Goal: Task Accomplishment & Management: Manage account settings

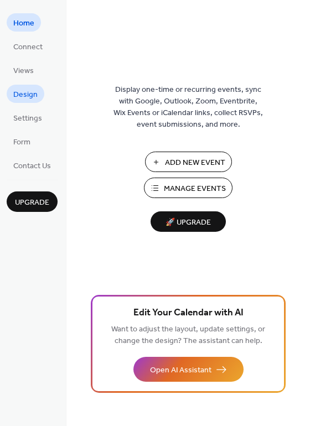
click at [27, 97] on span "Design" at bounding box center [25, 95] width 24 height 12
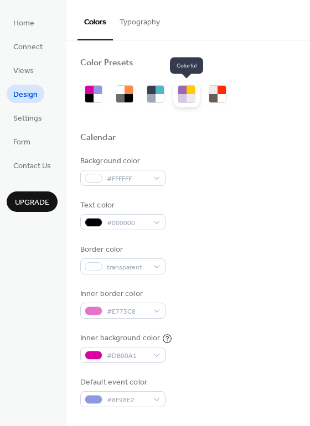
click at [188, 91] on div at bounding box center [190, 90] width 8 height 8
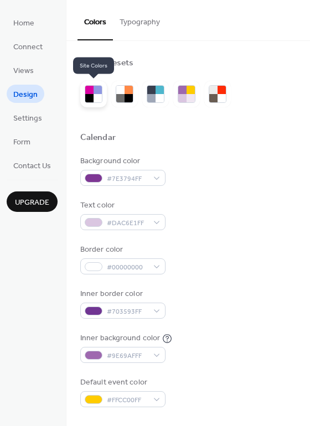
click at [93, 92] on div at bounding box center [97, 90] width 8 height 8
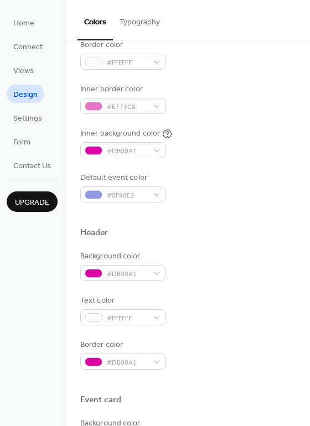
scroll to position [221, 0]
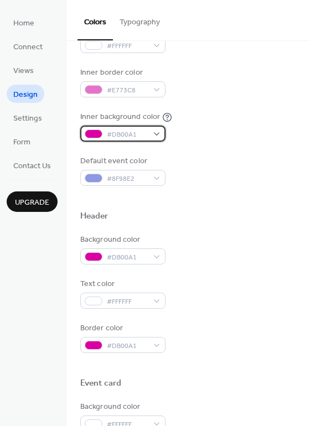
click at [157, 133] on div "#DB00A1" at bounding box center [122, 134] width 85 height 16
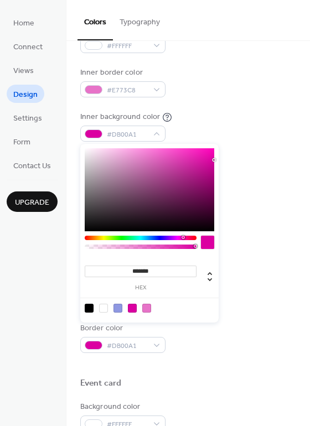
click at [209, 151] on div at bounding box center [149, 189] width 129 height 83
click at [212, 155] on div at bounding box center [149, 189] width 129 height 83
click at [200, 152] on div at bounding box center [149, 189] width 129 height 83
click at [180, 154] on div at bounding box center [149, 189] width 129 height 83
click at [160, 152] on div at bounding box center [149, 189] width 129 height 83
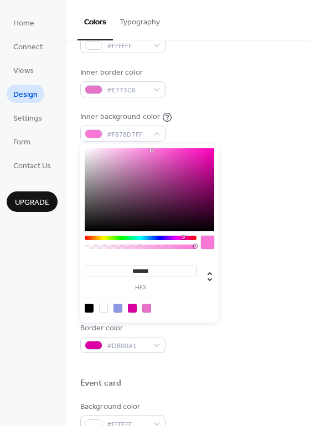
click at [152, 150] on div at bounding box center [149, 189] width 129 height 83
click at [143, 151] on div at bounding box center [149, 189] width 129 height 83
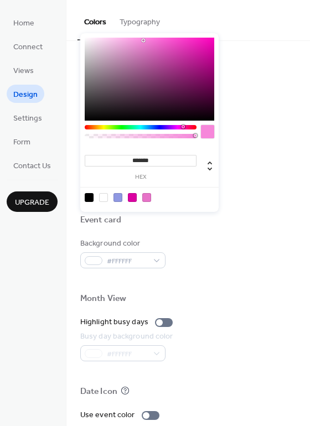
scroll to position [387, 0]
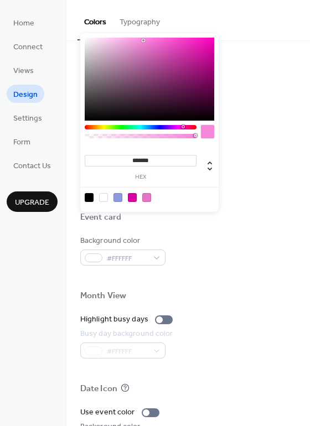
click at [144, 198] on div at bounding box center [146, 197] width 9 height 9
type input "*******"
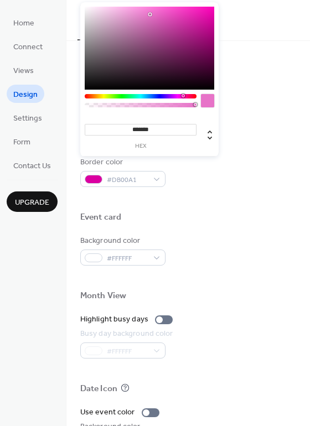
click at [157, 128] on input "*******" at bounding box center [141, 130] width 112 height 12
drag, startPoint x: 159, startPoint y: 128, endPoint x: 126, endPoint y: 129, distance: 33.2
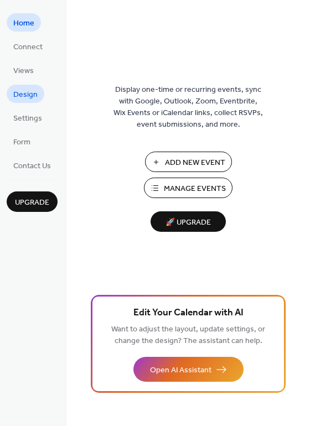
click at [35, 96] on span "Design" at bounding box center [25, 95] width 24 height 12
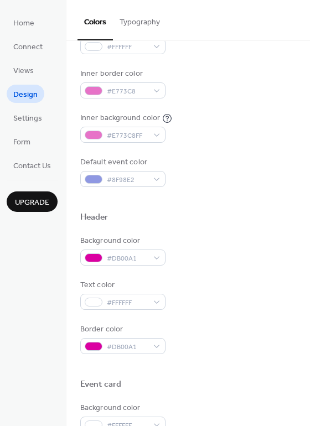
scroll to position [221, 0]
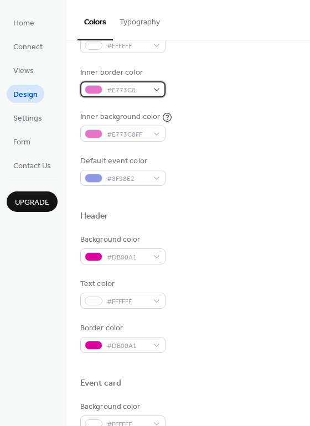
click at [158, 88] on div "#E773C8" at bounding box center [122, 89] width 85 height 16
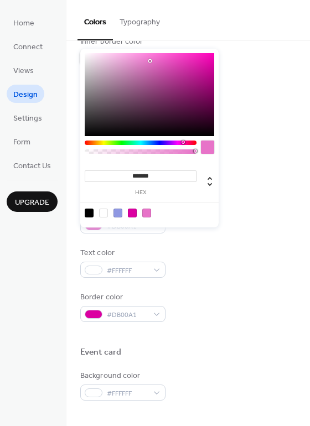
scroll to position [277, 0]
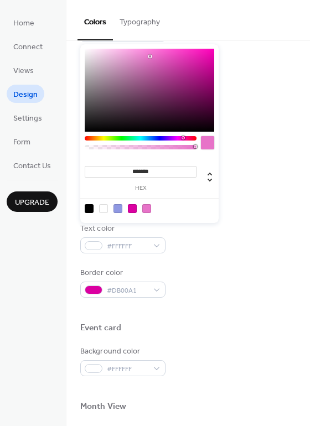
drag, startPoint x: 154, startPoint y: 171, endPoint x: 144, endPoint y: 168, distance: 9.8
click at [115, 169] on input "*******" at bounding box center [141, 172] width 112 height 12
paste input
type input "*******"
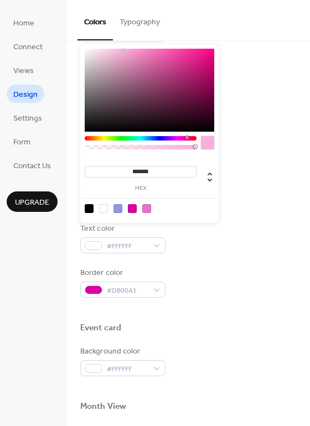
click at [255, 122] on div "Default event color #8F98E2" at bounding box center [188, 115] width 216 height 30
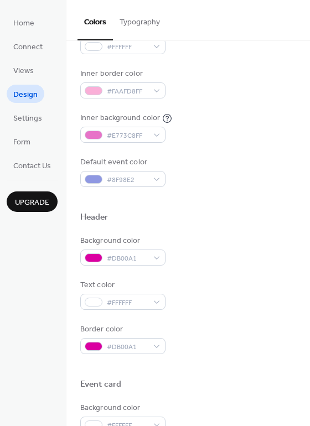
scroll to position [221, 0]
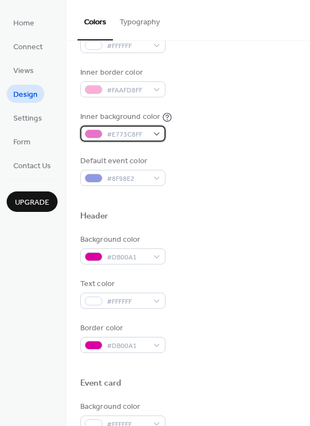
click at [157, 137] on div "#E773C8FF" at bounding box center [122, 134] width 85 height 16
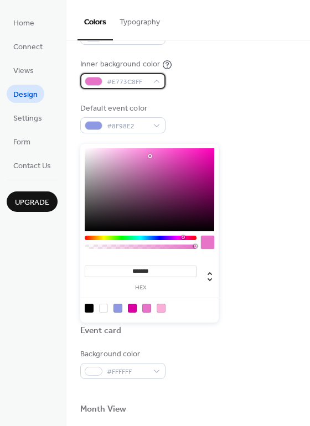
scroll to position [277, 0]
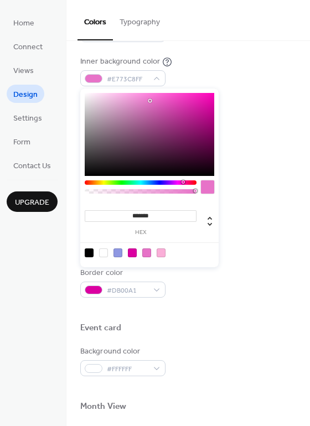
drag, startPoint x: 160, startPoint y: 217, endPoint x: 119, endPoint y: 216, distance: 41.5
click at [116, 216] on input "*******" at bounding box center [141, 216] width 112 height 12
paste input
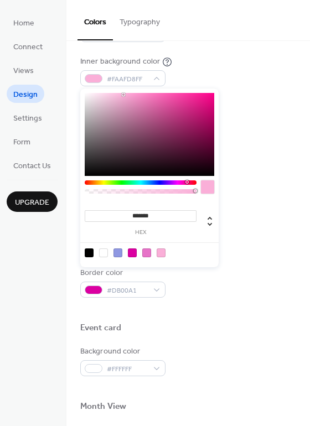
type input "*******"
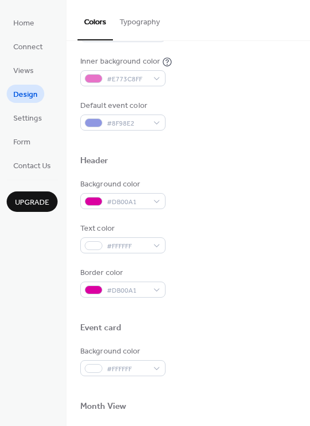
click at [235, 214] on div "Background color #DB00A1 Text color #FFFFFF Border color #DB00A1" at bounding box center [188, 238] width 216 height 119
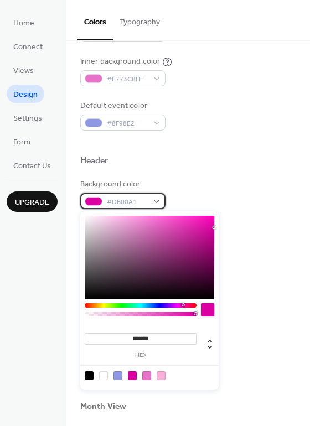
click at [156, 201] on div "#DB00A1" at bounding box center [122, 201] width 85 height 16
click at [157, 337] on input "*******" at bounding box center [141, 339] width 112 height 12
drag, startPoint x: 157, startPoint y: 338, endPoint x: 117, endPoint y: 339, distance: 39.8
click at [117, 339] on input "*******" at bounding box center [141, 339] width 112 height 12
paste input
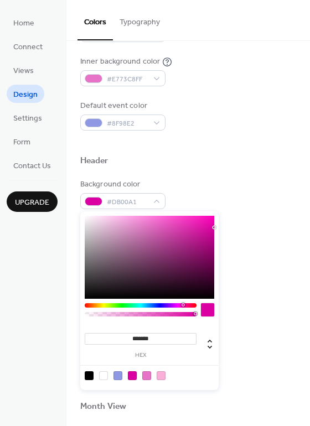
type input "*******"
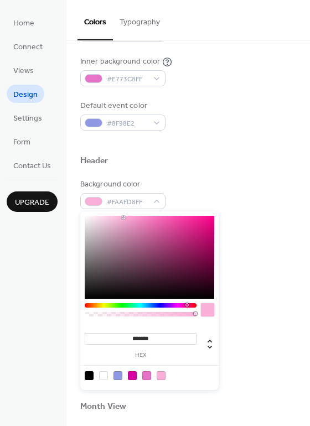
click at [235, 295] on div "Border color #DB00A1" at bounding box center [188, 282] width 216 height 30
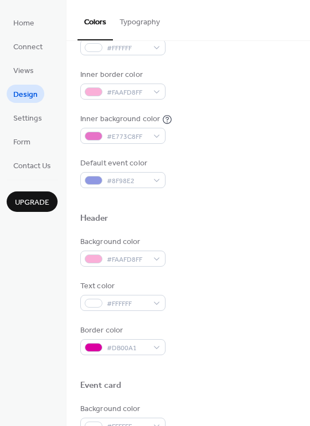
scroll to position [221, 0]
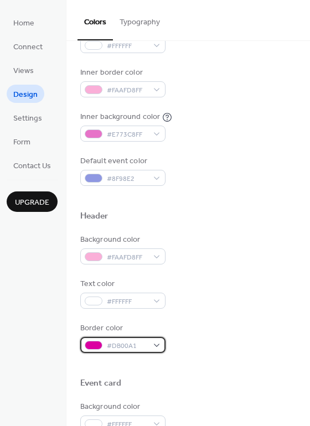
click at [158, 346] on div "#DB00A1" at bounding box center [122, 345] width 85 height 16
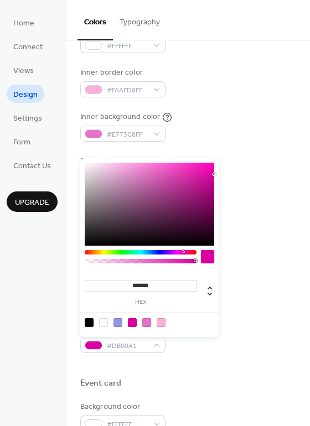
drag, startPoint x: 157, startPoint y: 287, endPoint x: 111, endPoint y: 284, distance: 46.0
click at [111, 284] on input "*******" at bounding box center [141, 286] width 112 height 12
paste input
type input "*******"
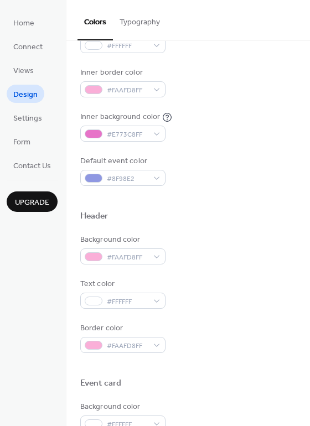
click at [269, 297] on div "Text color #FFFFFF" at bounding box center [188, 293] width 216 height 30
click at [159, 257] on div "#FAAFD8FF" at bounding box center [122, 256] width 85 height 16
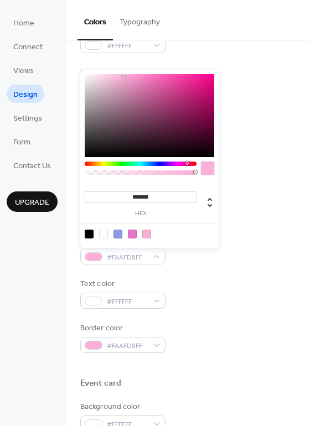
click at [129, 235] on div at bounding box center [132, 234] width 9 height 9
type input "*******"
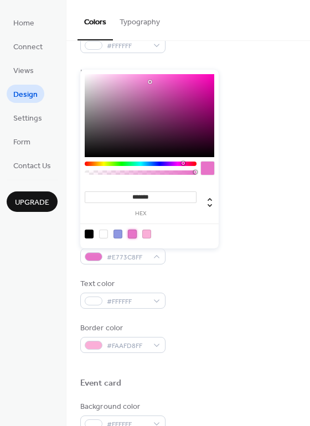
click at [220, 282] on div "Text color #FFFFFF" at bounding box center [188, 293] width 216 height 30
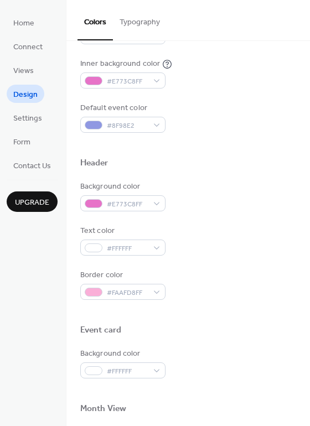
scroll to position [277, 0]
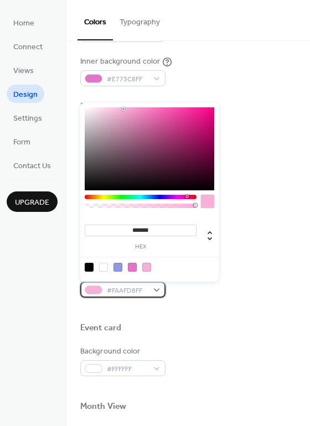
click at [157, 293] on div "#FAAFD8FF" at bounding box center [122, 290] width 85 height 16
type input "***"
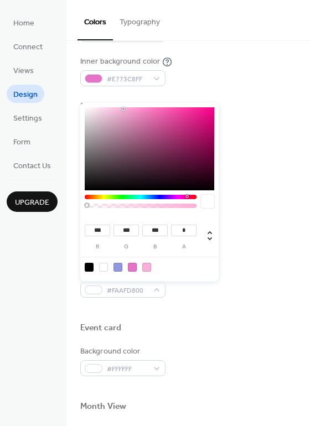
drag, startPoint x: 194, startPoint y: 205, endPoint x: 53, endPoint y: 217, distance: 141.0
click at [53, 217] on body "Home Connect Views Design Settings Form Contact Us Upgrade Design Upgrade Color…" at bounding box center [155, 213] width 310 height 426
type input "*"
drag, startPoint x: 85, startPoint y: 205, endPoint x: 201, endPoint y: 207, distance: 116.2
click at [201, 207] on div at bounding box center [149, 204] width 129 height 19
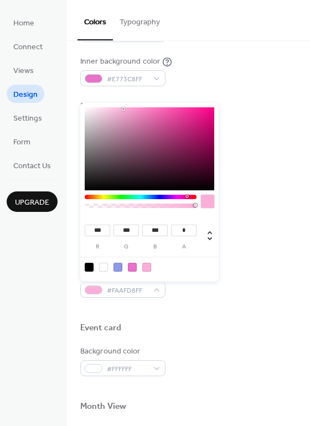
click at [226, 303] on div at bounding box center [188, 310] width 216 height 25
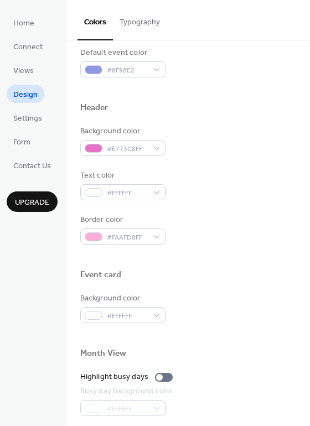
scroll to position [332, 0]
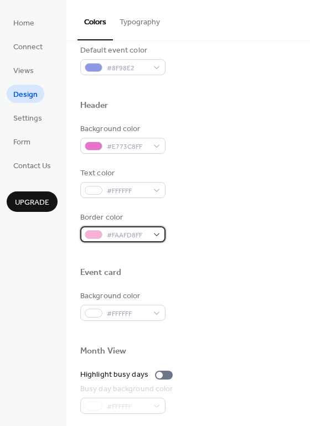
click at [160, 235] on div "#FAAFD8FF" at bounding box center [122, 234] width 85 height 16
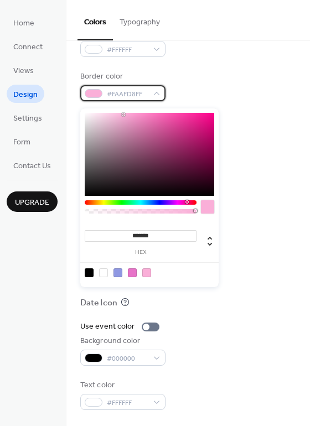
scroll to position [473, 0]
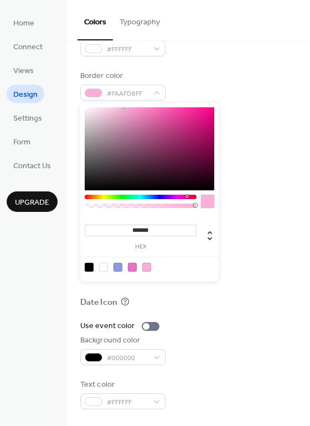
type input "***"
type input "*"
drag, startPoint x: 194, startPoint y: 205, endPoint x: 157, endPoint y: 252, distance: 59.4
click at [221, 208] on body "Home Connect Views Design Settings Form Contact Us Upgrade Design Upgrade Color…" at bounding box center [155, 213] width 310 height 426
click at [100, 264] on div at bounding box center [103, 267] width 9 height 9
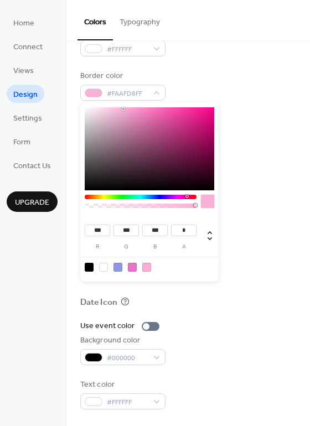
type input "***"
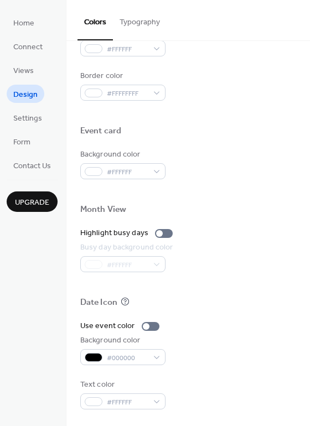
click at [244, 213] on div "Month View" at bounding box center [188, 211] width 216 height 14
click at [157, 402] on div "#FFFFFF" at bounding box center [122, 401] width 85 height 16
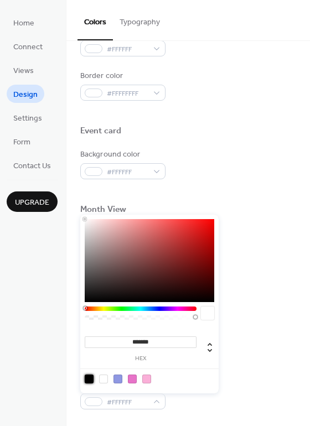
click at [90, 379] on div at bounding box center [89, 378] width 9 height 9
type input "*******"
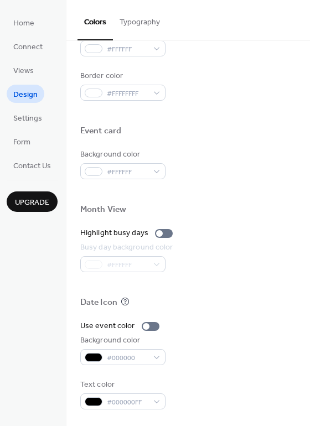
click at [283, 374] on div "Use event color Background color #000000 Text color #000000FF" at bounding box center [188, 364] width 216 height 89
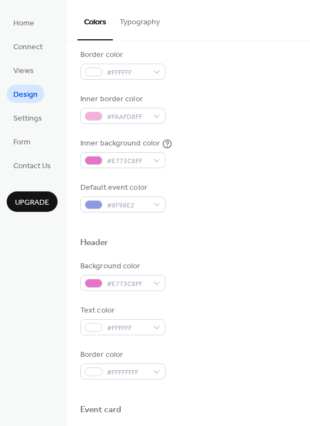
scroll to position [197, 0]
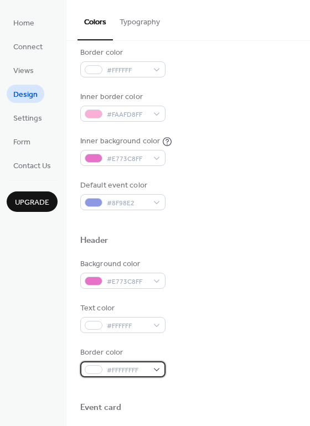
click at [162, 370] on div "#FFFFFFFF" at bounding box center [122, 369] width 85 height 16
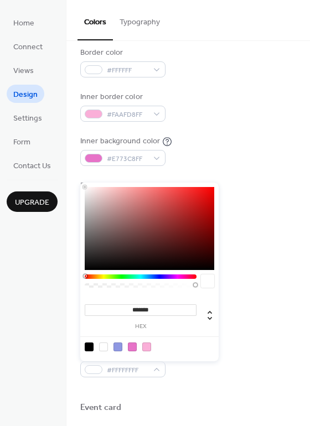
click at [90, 346] on div at bounding box center [89, 346] width 9 height 9
click at [103, 351] on div at bounding box center [103, 346] width 9 height 9
type input "*******"
click at [195, 348] on div at bounding box center [149, 346] width 140 height 20
click at [262, 352] on div "Border color #FFFFFFFF" at bounding box center [188, 362] width 216 height 30
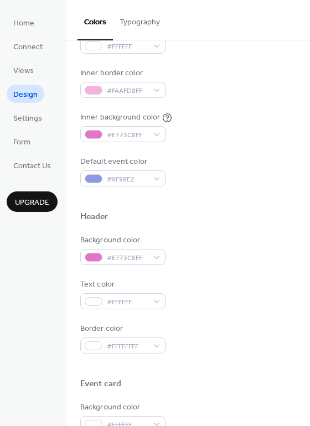
scroll to position [221, 0]
click at [159, 301] on div "#FFFFFF" at bounding box center [122, 301] width 85 height 16
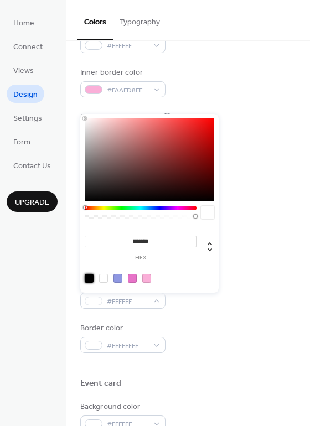
click at [89, 277] on div at bounding box center [89, 278] width 9 height 9
type input "*******"
click at [221, 307] on div "Text color #000000FF" at bounding box center [188, 293] width 216 height 30
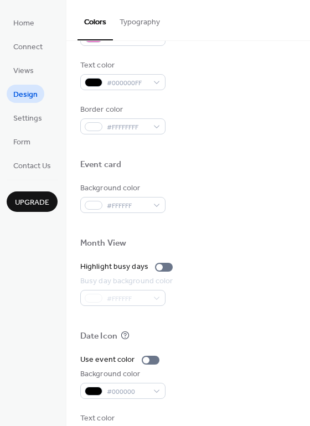
scroll to position [442, 0]
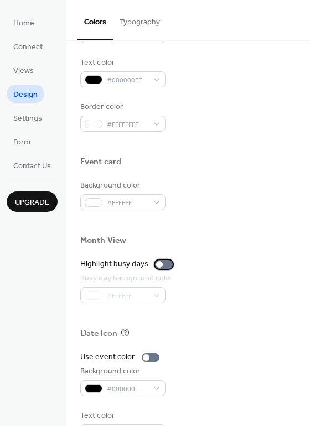
click at [168, 266] on div at bounding box center [164, 264] width 18 height 9
click at [160, 266] on div at bounding box center [164, 264] width 18 height 9
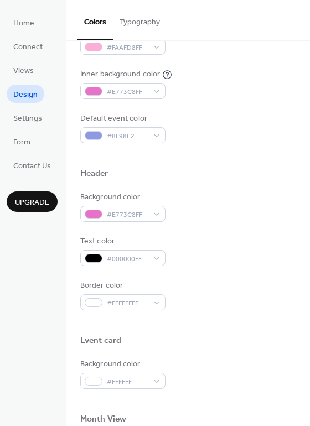
scroll to position [252, 0]
